Goal: Check status: Check status

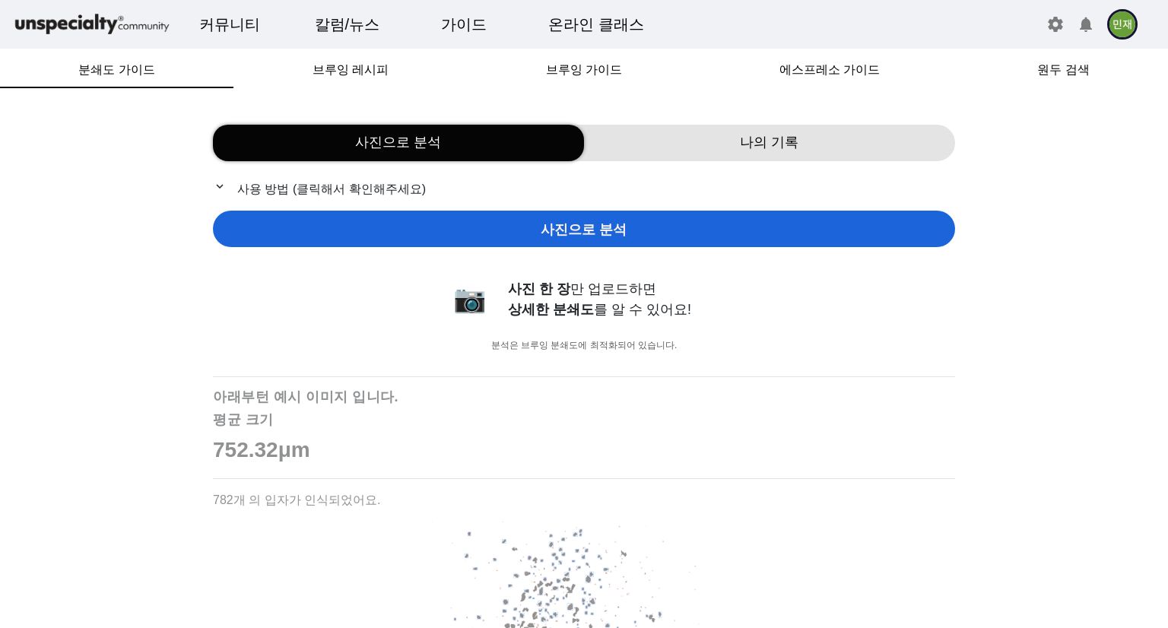
scroll to position [76, 0]
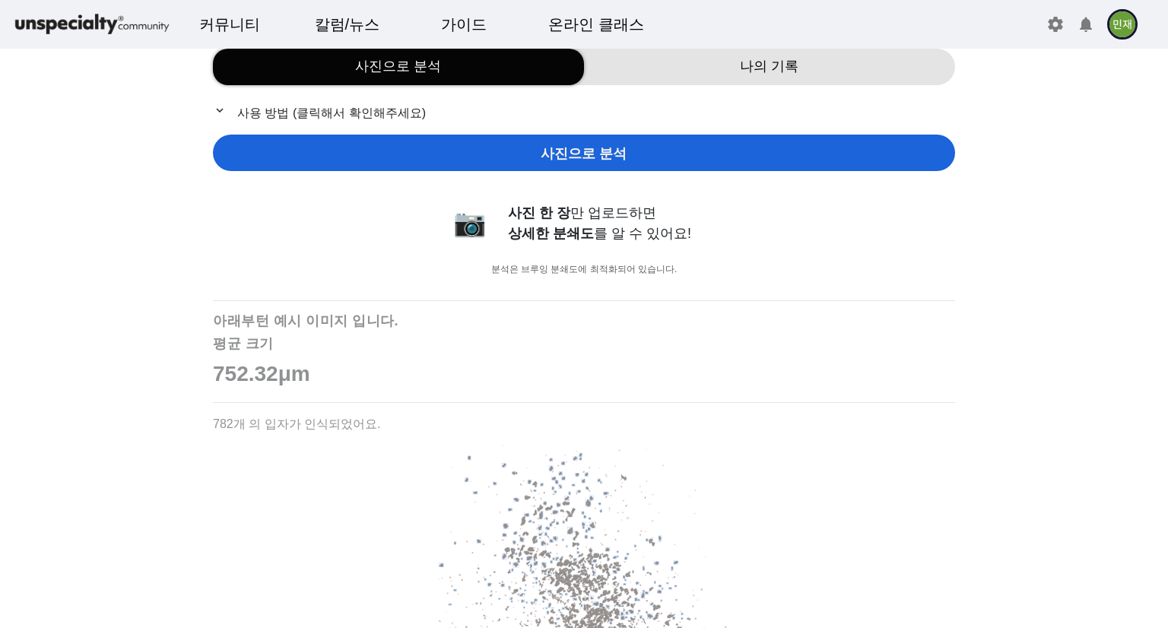
click at [721, 79] on div "나의 기록" at bounding box center [769, 67] width 371 height 37
click at [725, 83] on div "나의 기록" at bounding box center [769, 67] width 371 height 37
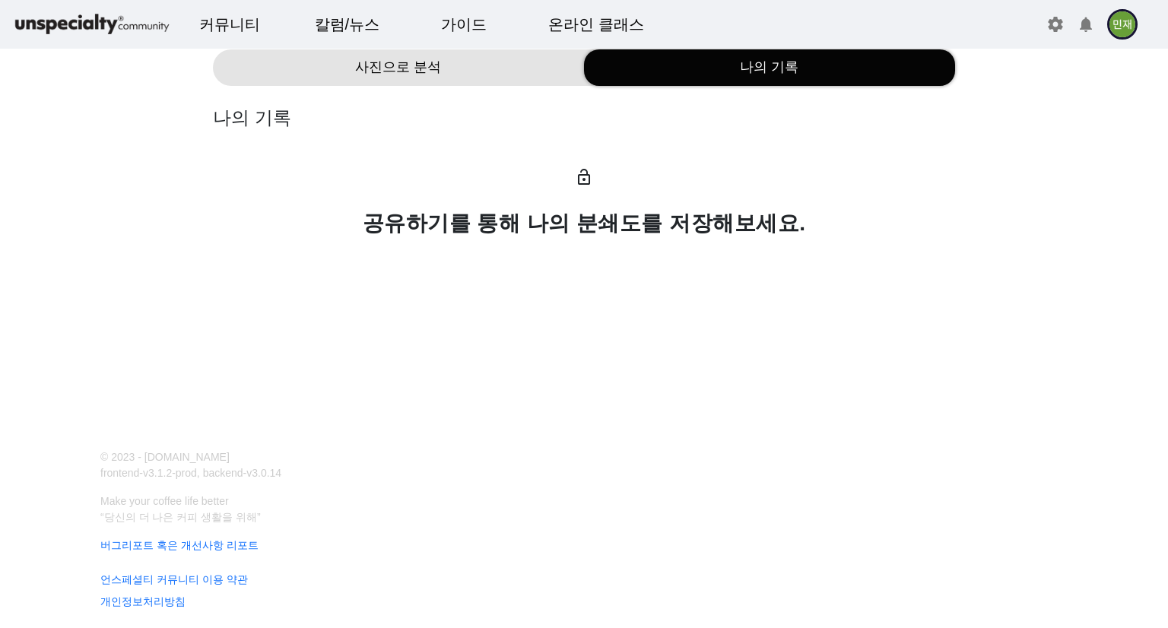
scroll to position [76, 0]
click at [755, 68] on span "나의 기록" at bounding box center [769, 67] width 59 height 21
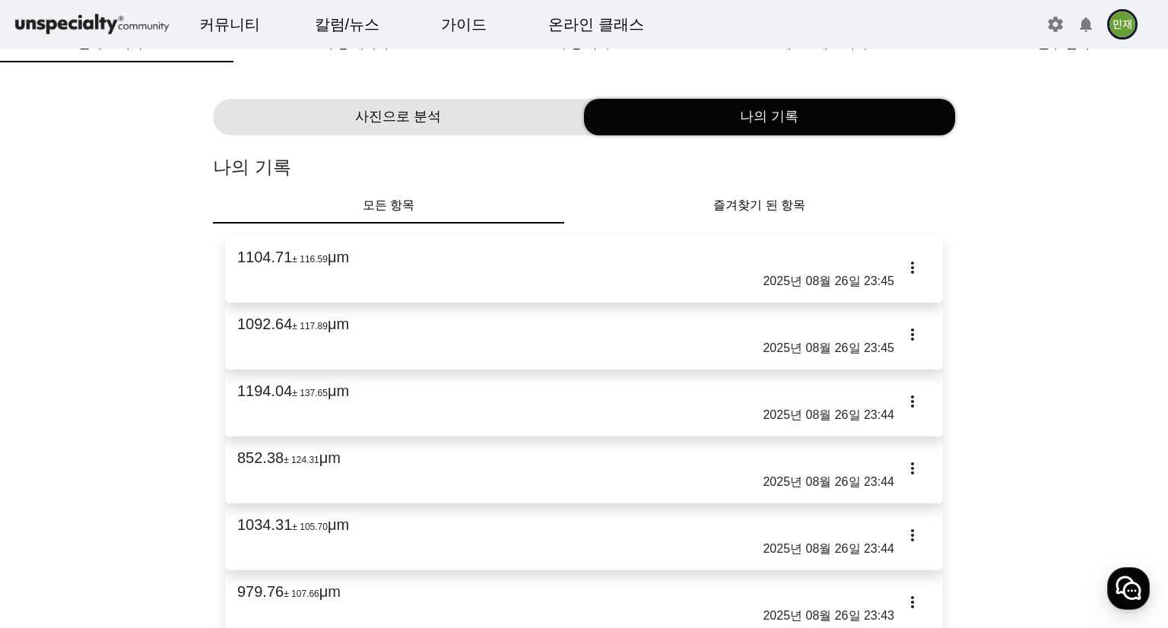
scroll to position [0, 0]
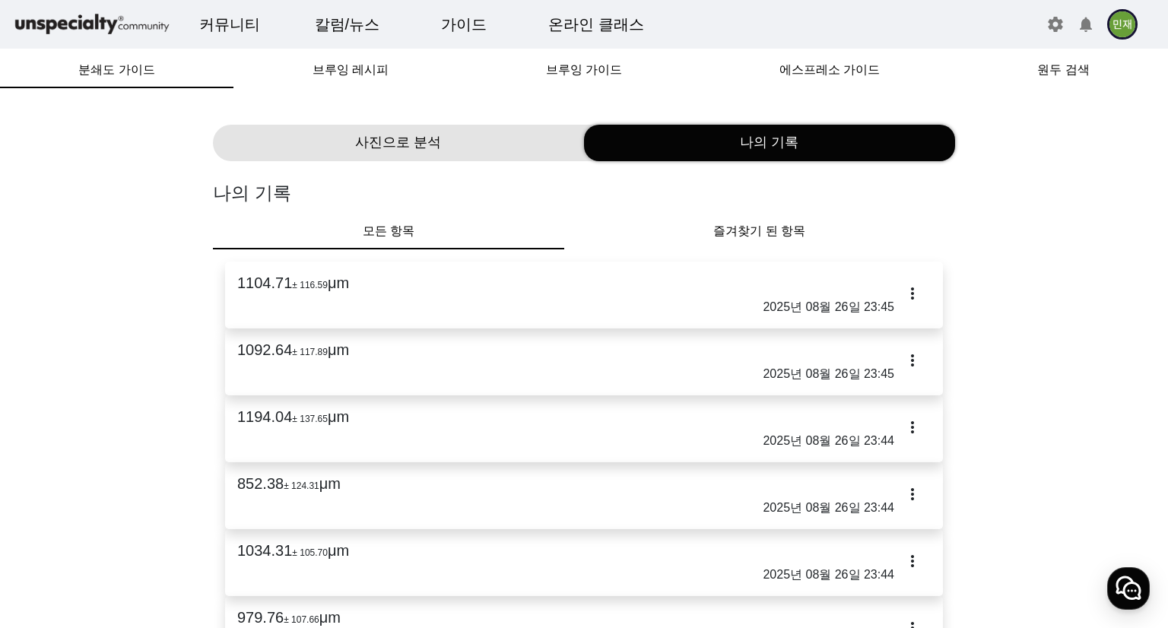
click at [415, 298] on p "2025년 08월 26일 23:45" at bounding box center [584, 307] width 694 height 18
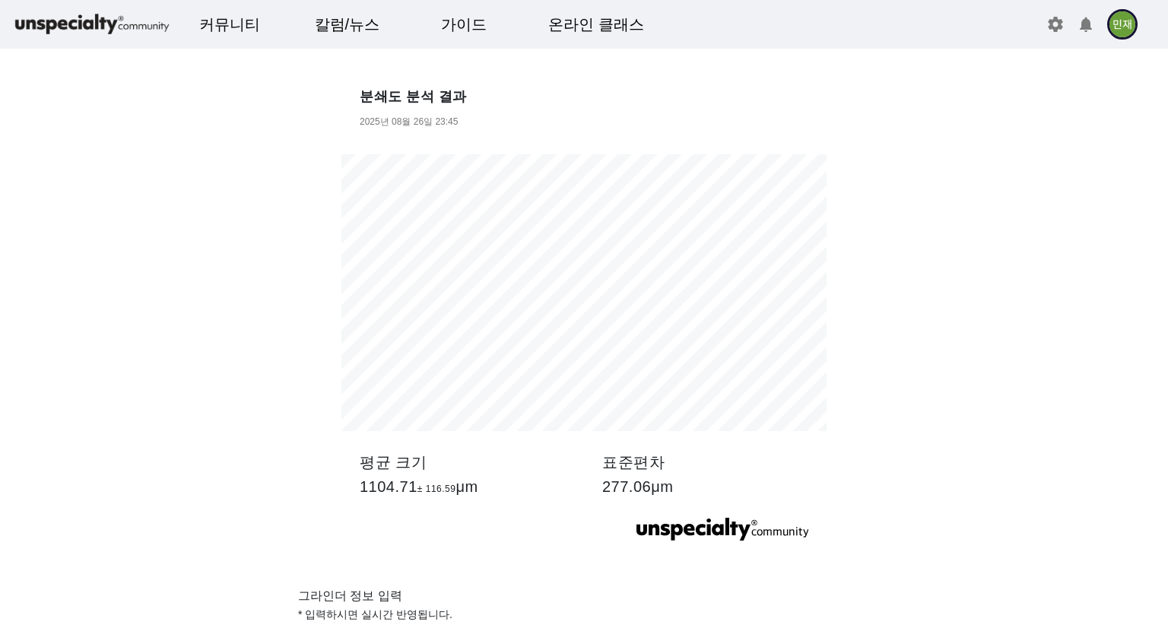
scroll to position [152, 0]
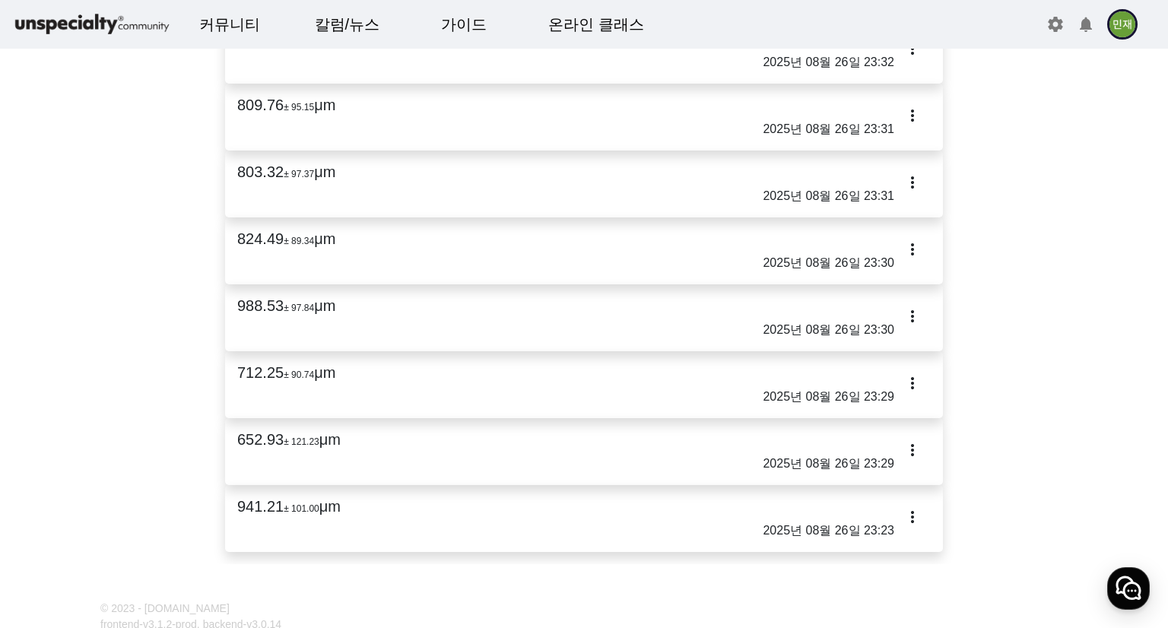
scroll to position [1217, 0]
